Goal: Check status

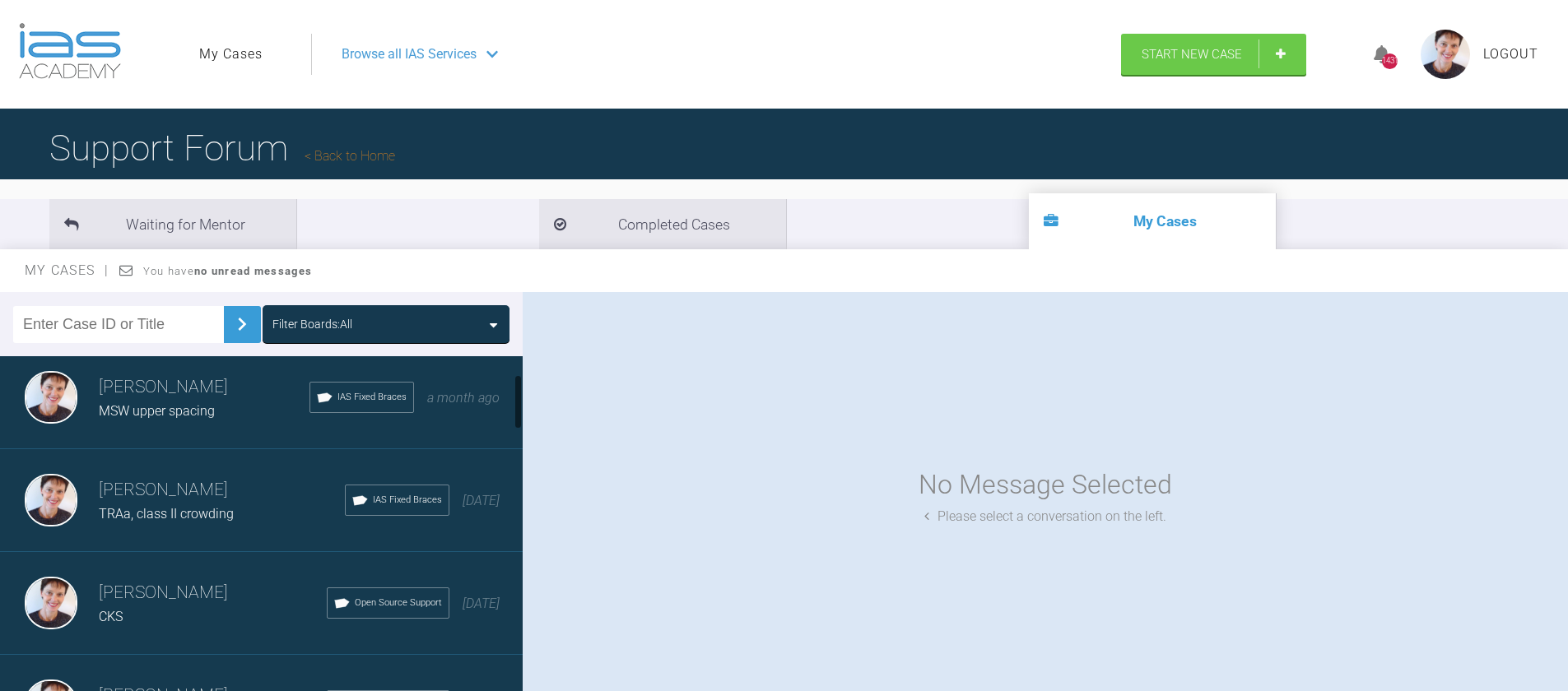
scroll to position [124, 0]
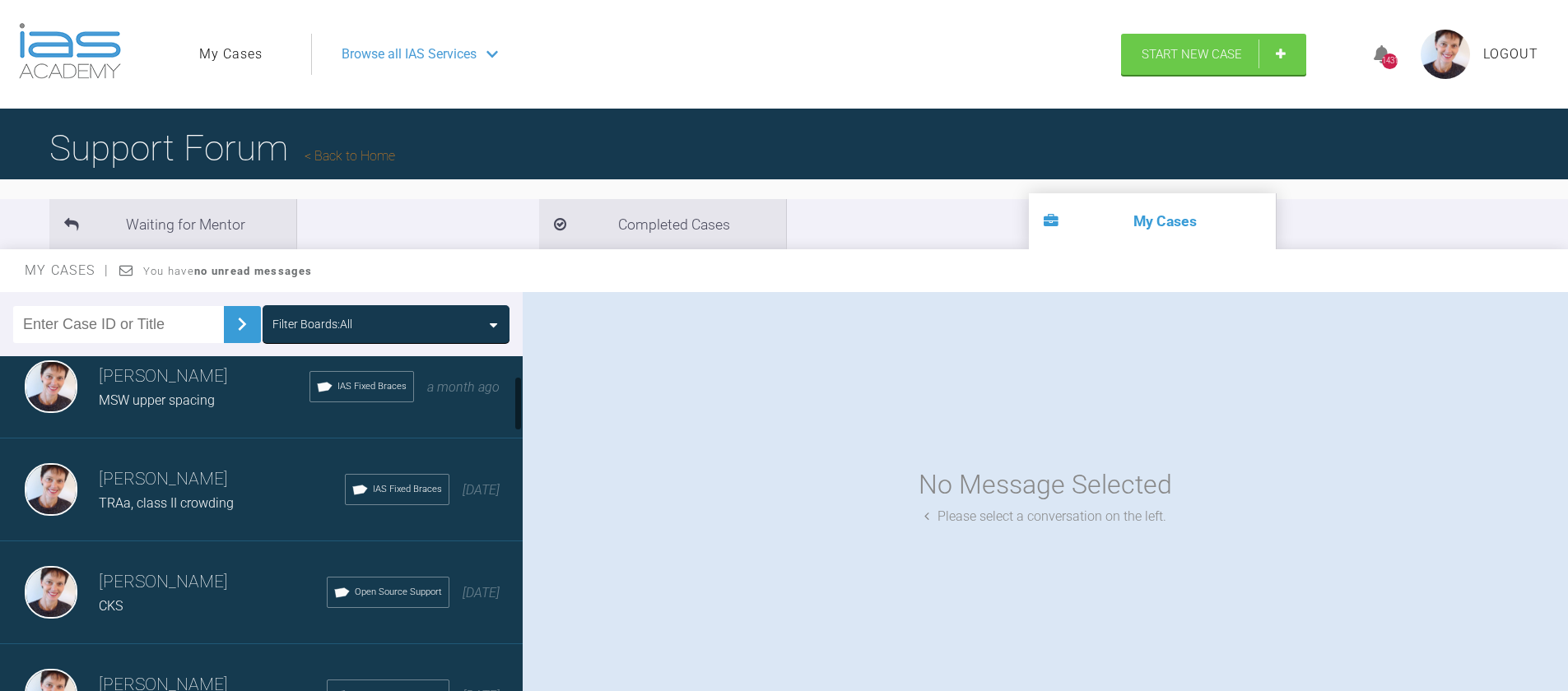
drag, startPoint x: 517, startPoint y: 398, endPoint x: 517, endPoint y: 417, distance: 19.0
click at [517, 417] on div at bounding box center [518, 404] width 6 height 55
click at [218, 488] on h3 "[PERSON_NAME]" at bounding box center [221, 480] width 246 height 28
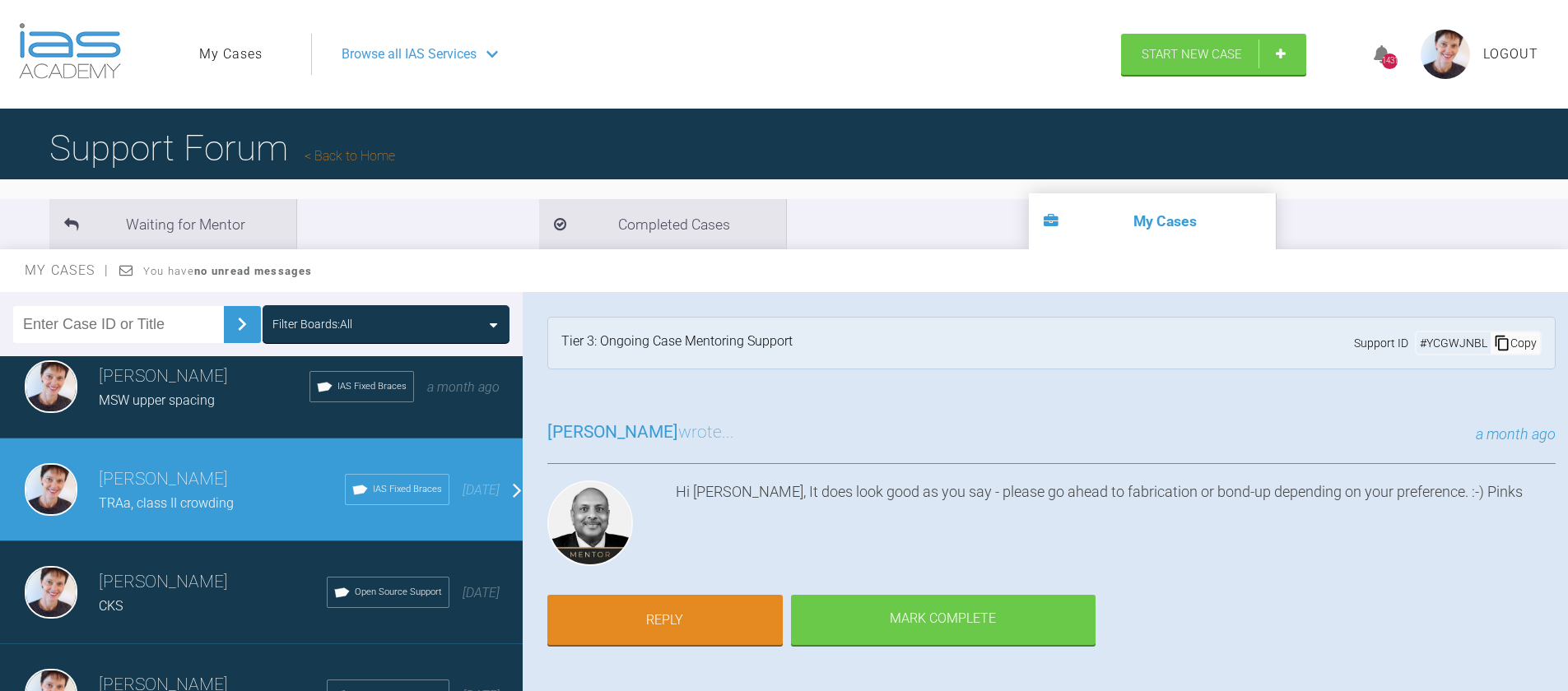
click at [218, 488] on h3 "[PERSON_NAME]" at bounding box center [221, 480] width 246 height 28
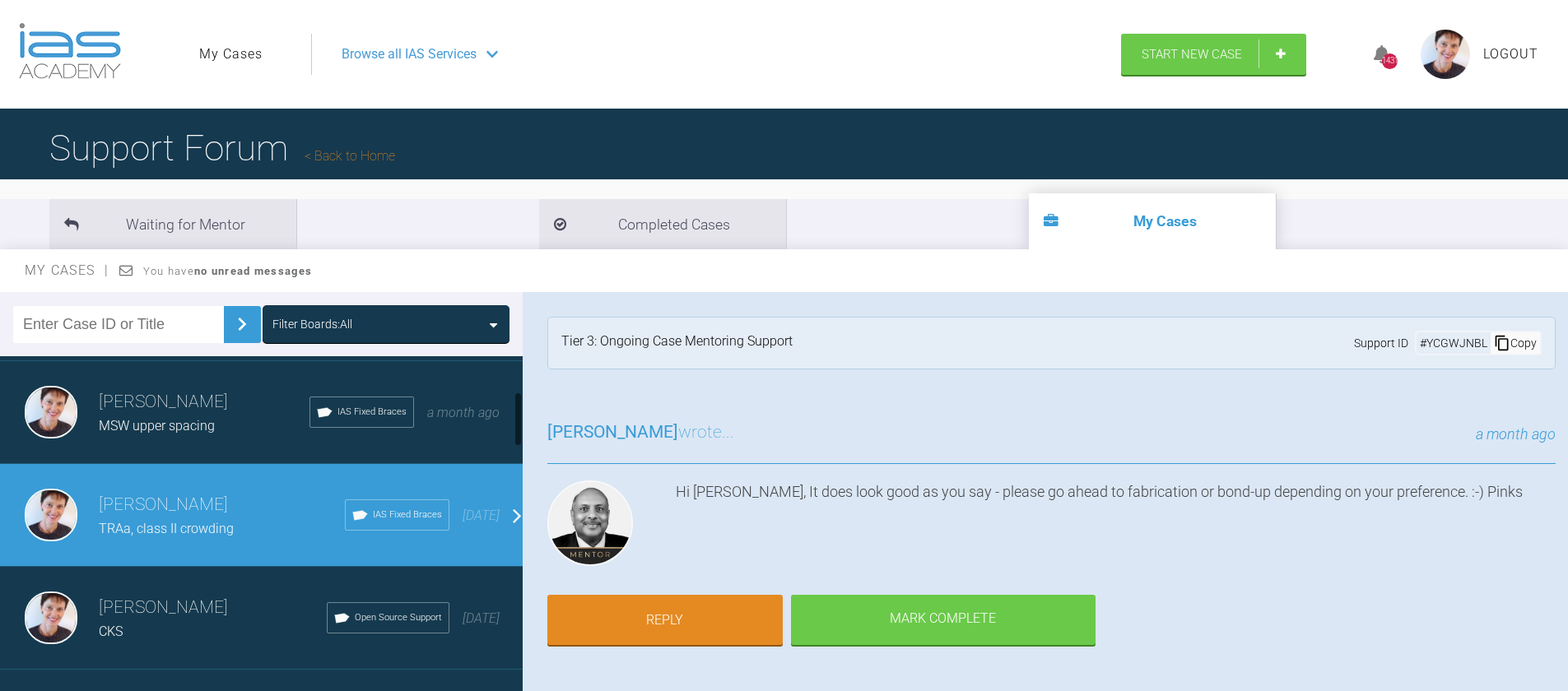
scroll to position [0, 0]
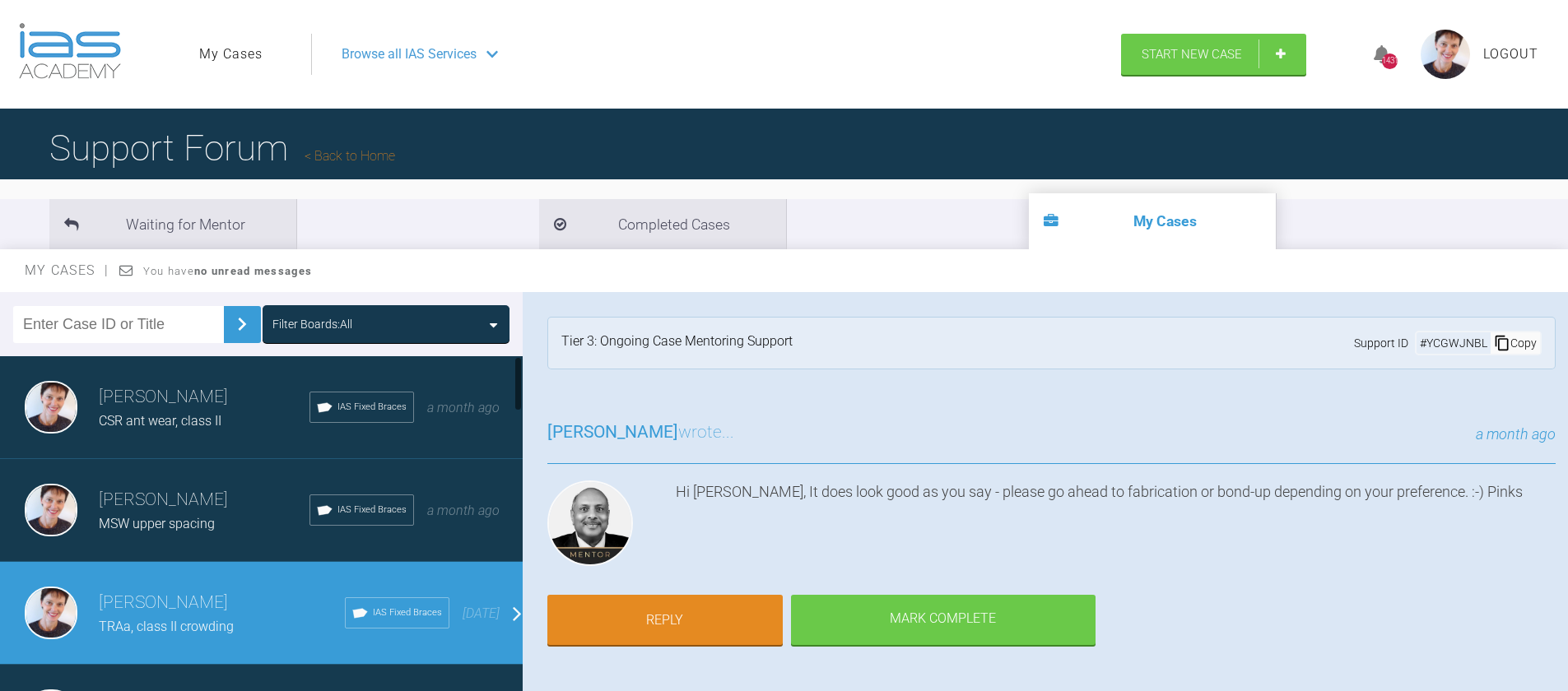
drag, startPoint x: 517, startPoint y: 418, endPoint x: 519, endPoint y: 381, distance: 37.1
click at [519, 381] on div at bounding box center [518, 384] width 6 height 55
click at [224, 417] on div "CSR ant wear, class II" at bounding box center [204, 421] width 210 height 21
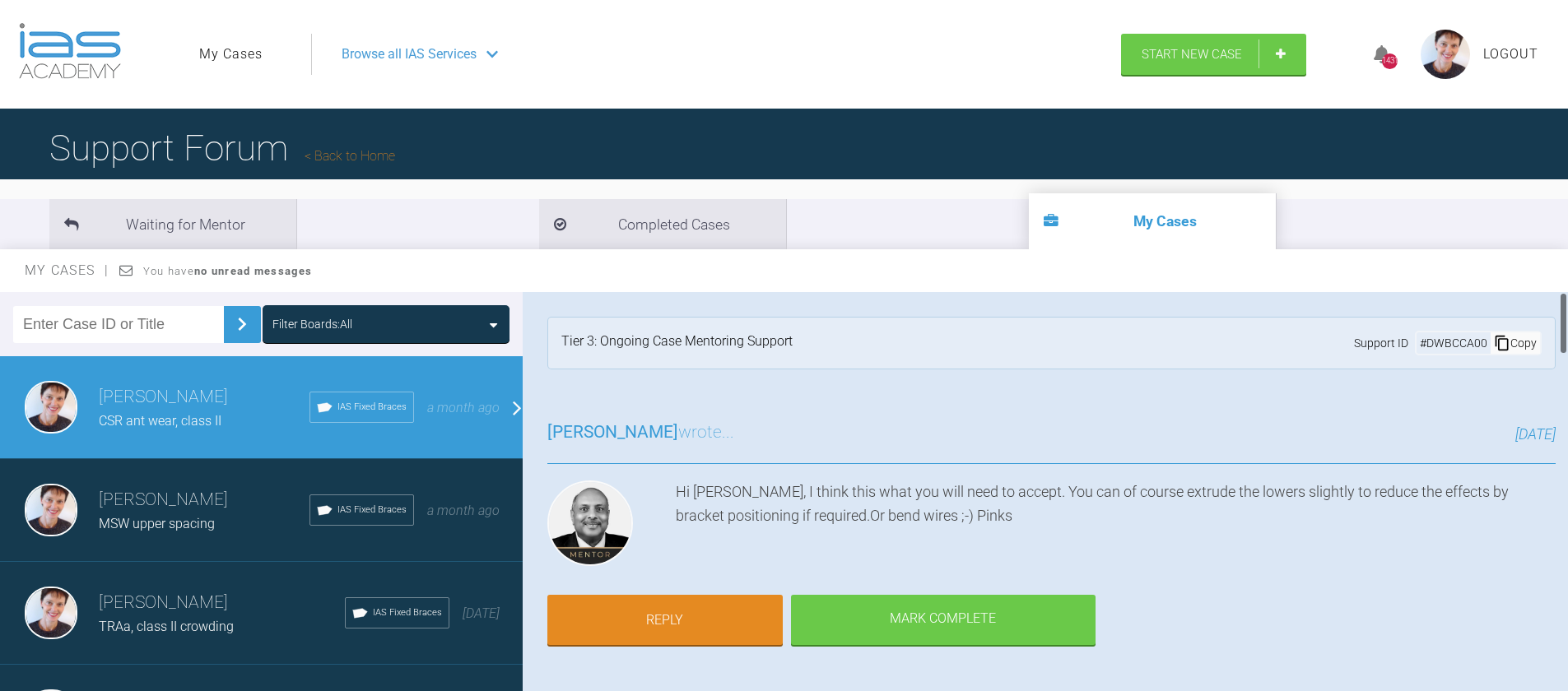
drag, startPoint x: 1562, startPoint y: 312, endPoint x: 1564, endPoint y: 299, distance: 13.2
click at [1564, 299] on div at bounding box center [1563, 324] width 6 height 63
